Goal: Transaction & Acquisition: Purchase product/service

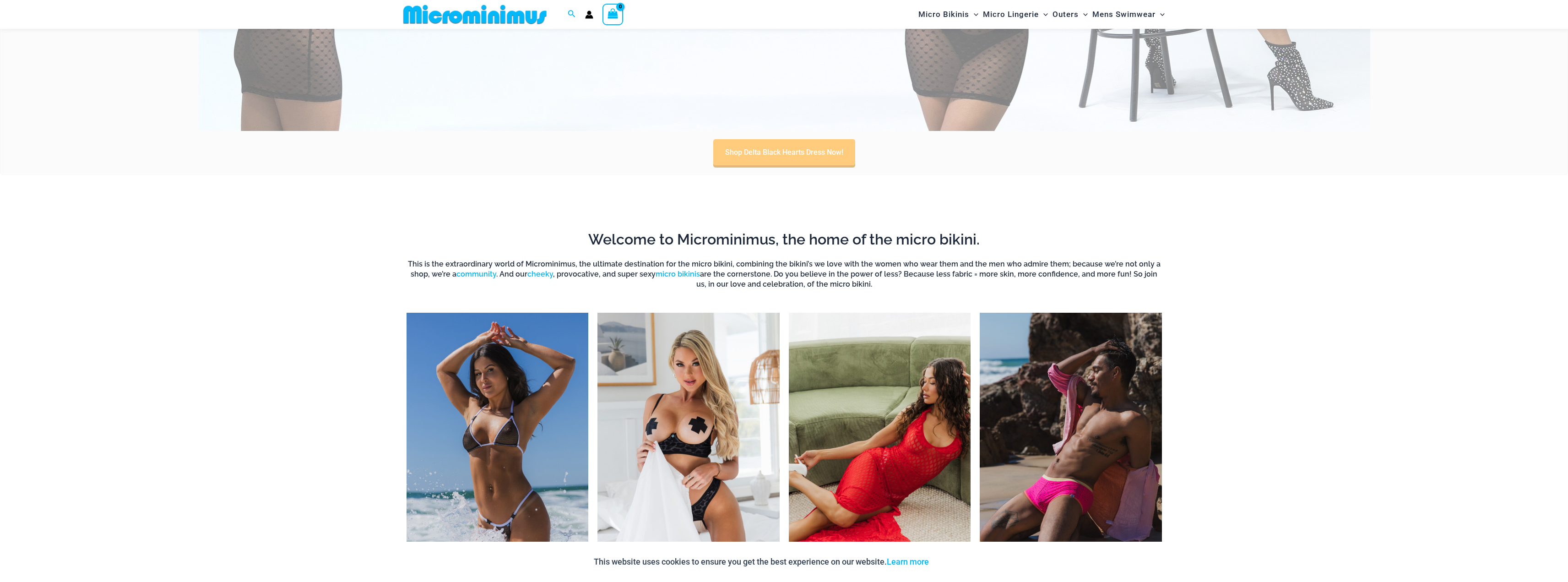
scroll to position [772, 0]
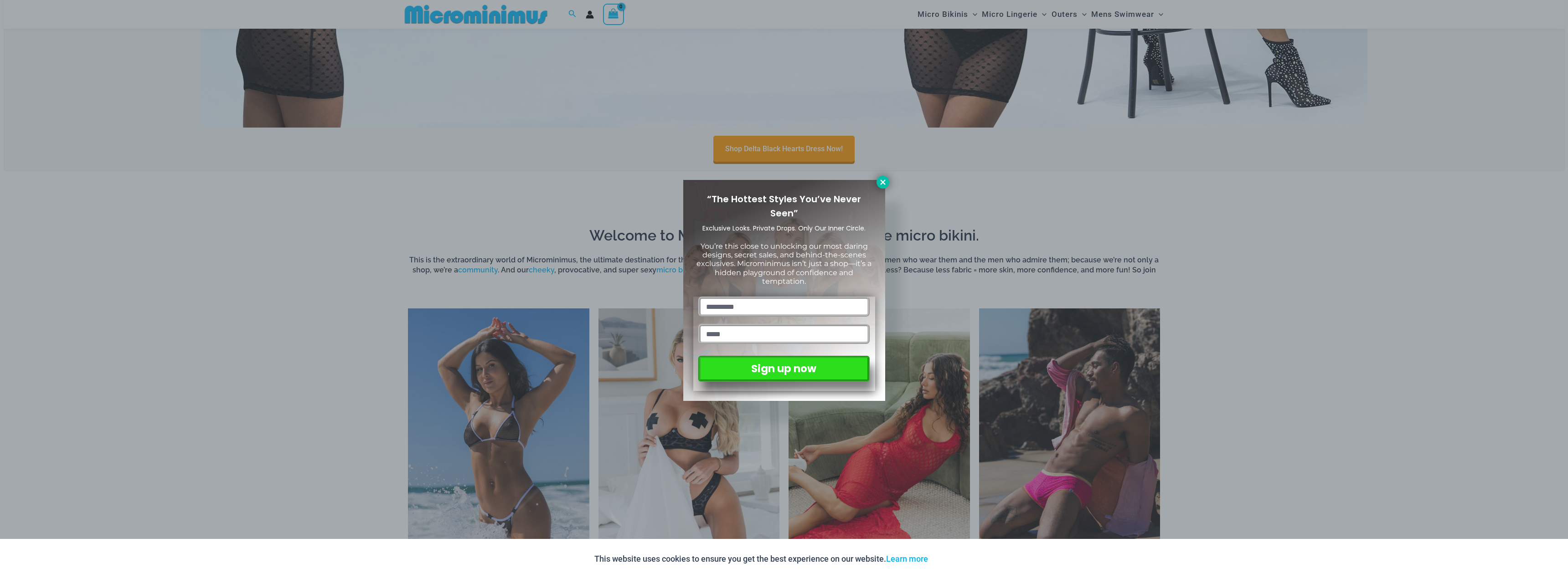
click at [880, 181] on icon at bounding box center [883, 182] width 5 height 5
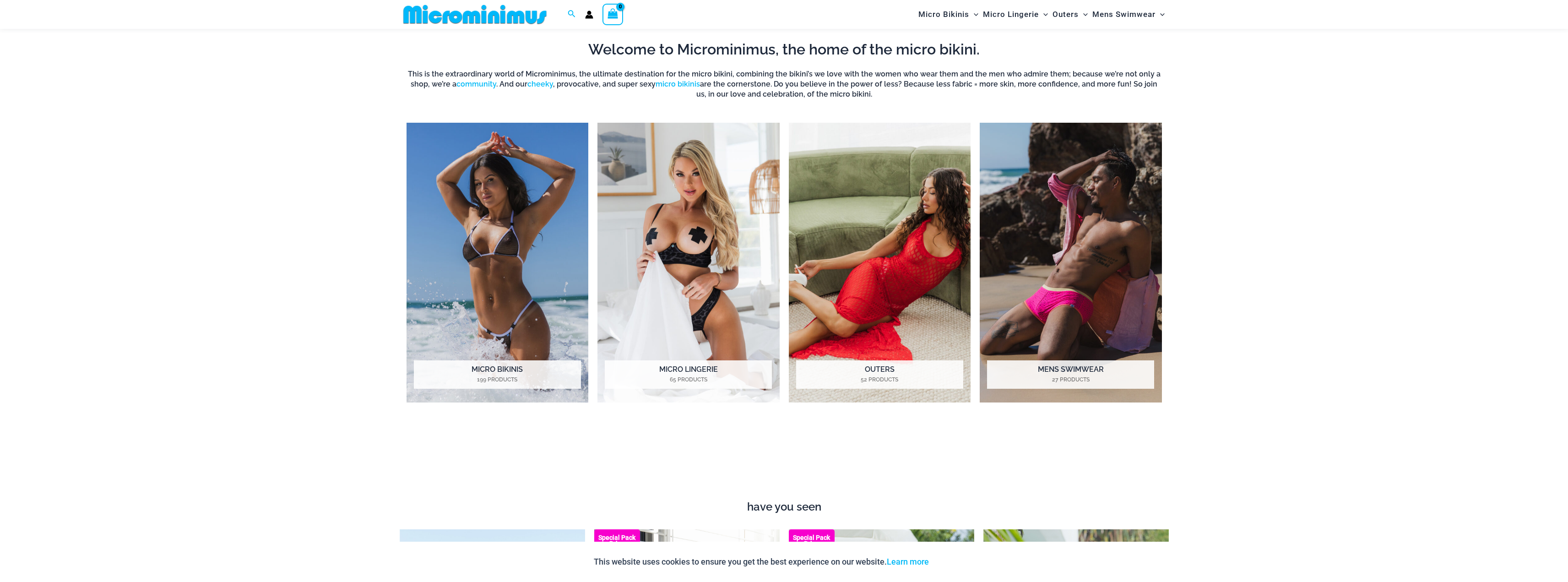
scroll to position [955, 0]
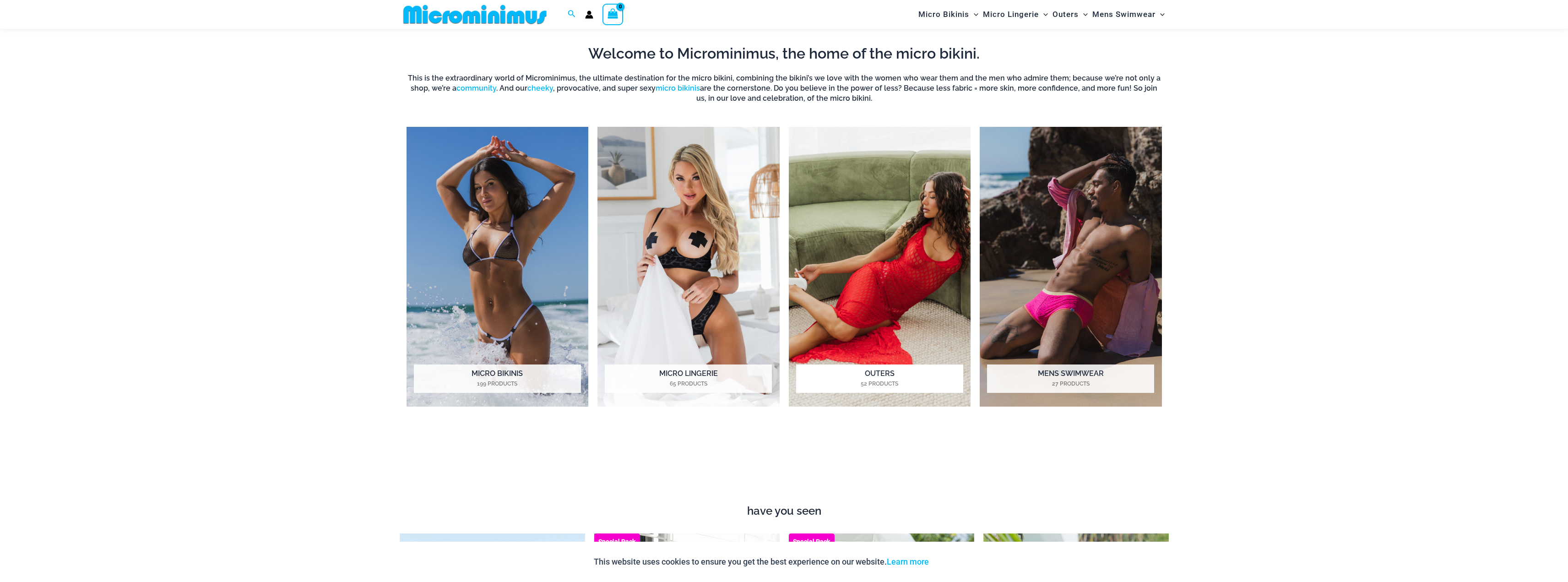
click at [938, 285] on img "Visit product category Outers" at bounding box center [880, 267] width 182 height 280
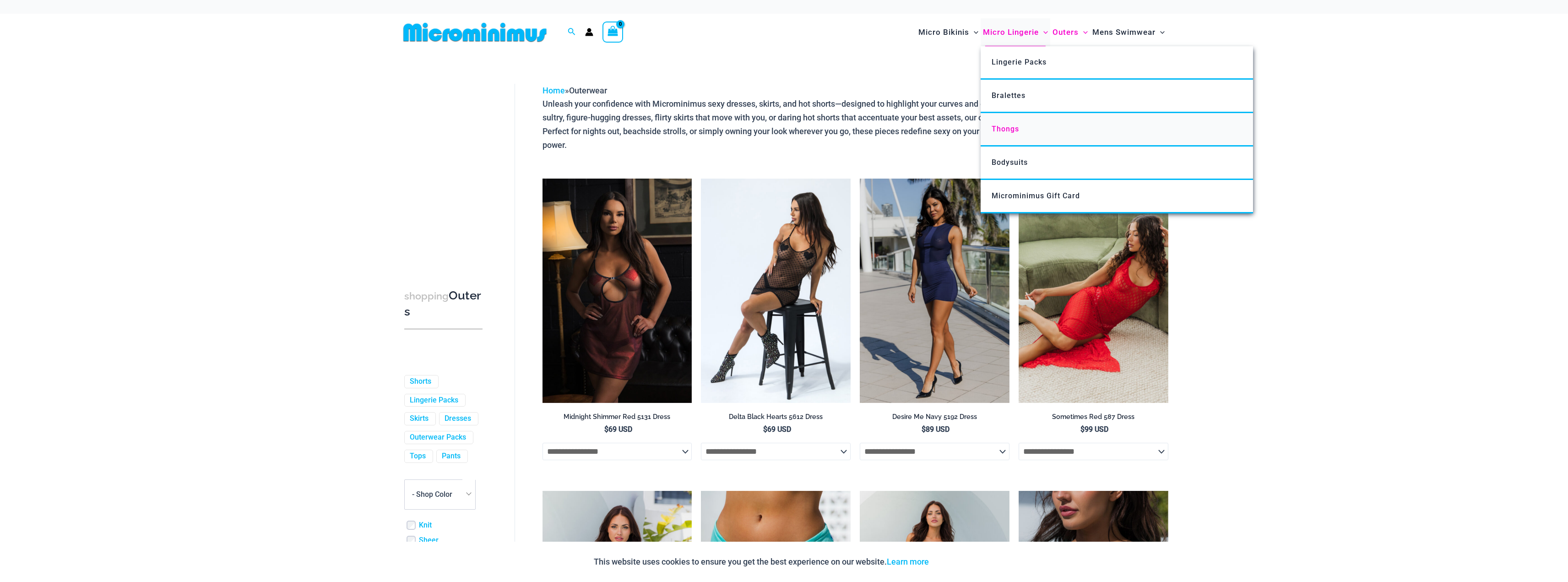
click at [1004, 127] on span "Thongs" at bounding box center [1005, 129] width 28 height 9
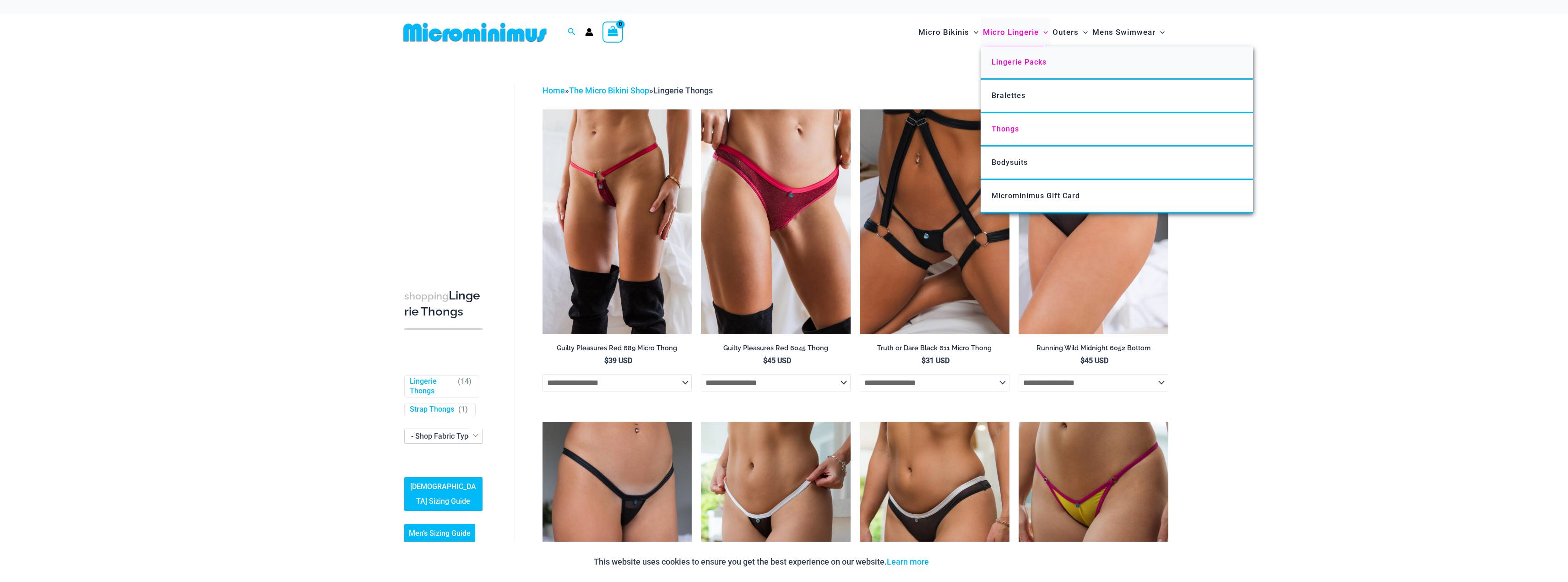
click at [1003, 65] on span "Lingerie Packs" at bounding box center [1019, 62] width 55 height 9
